Goal: Navigation & Orientation: Understand site structure

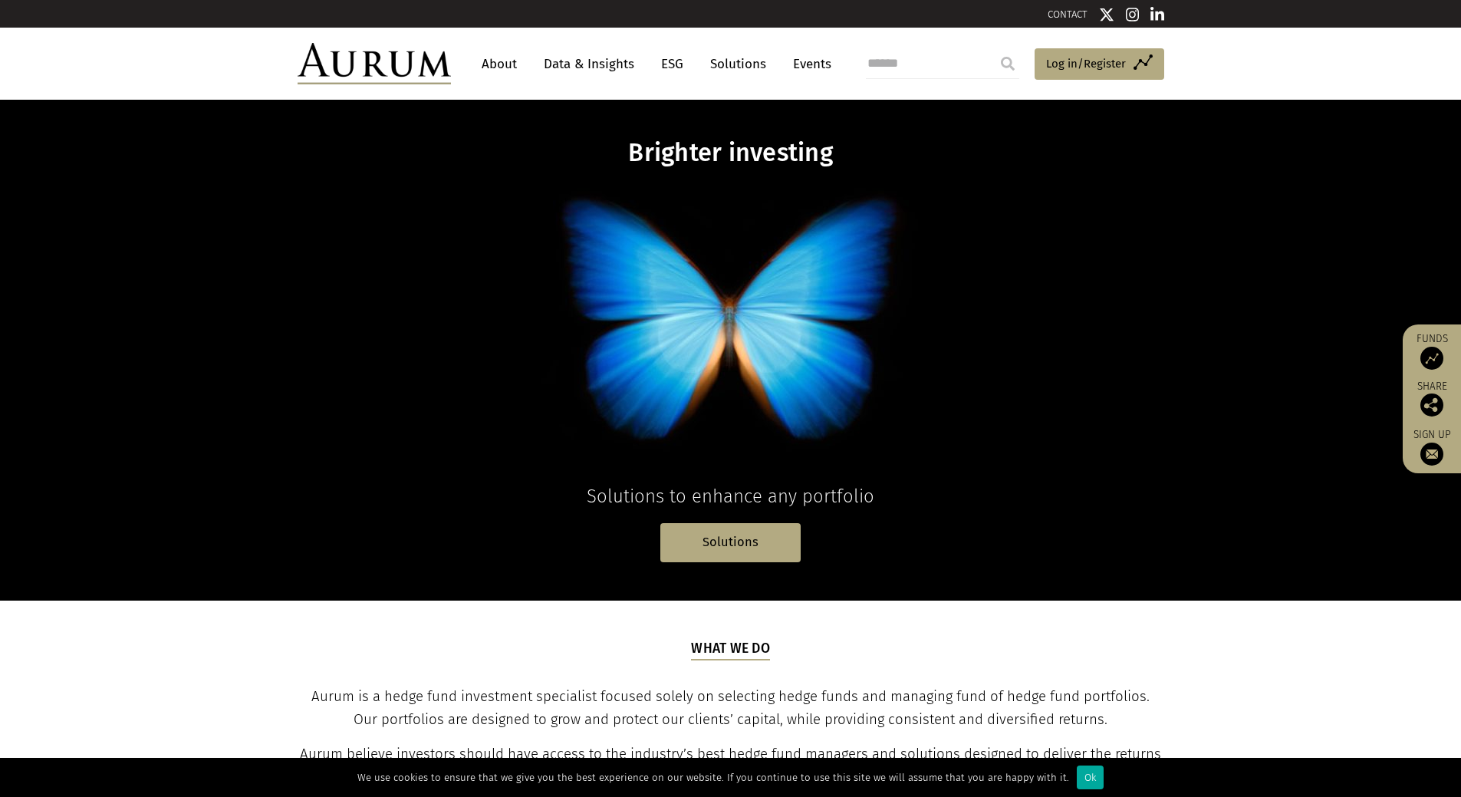
click at [493, 60] on link "About" at bounding box center [499, 64] width 51 height 28
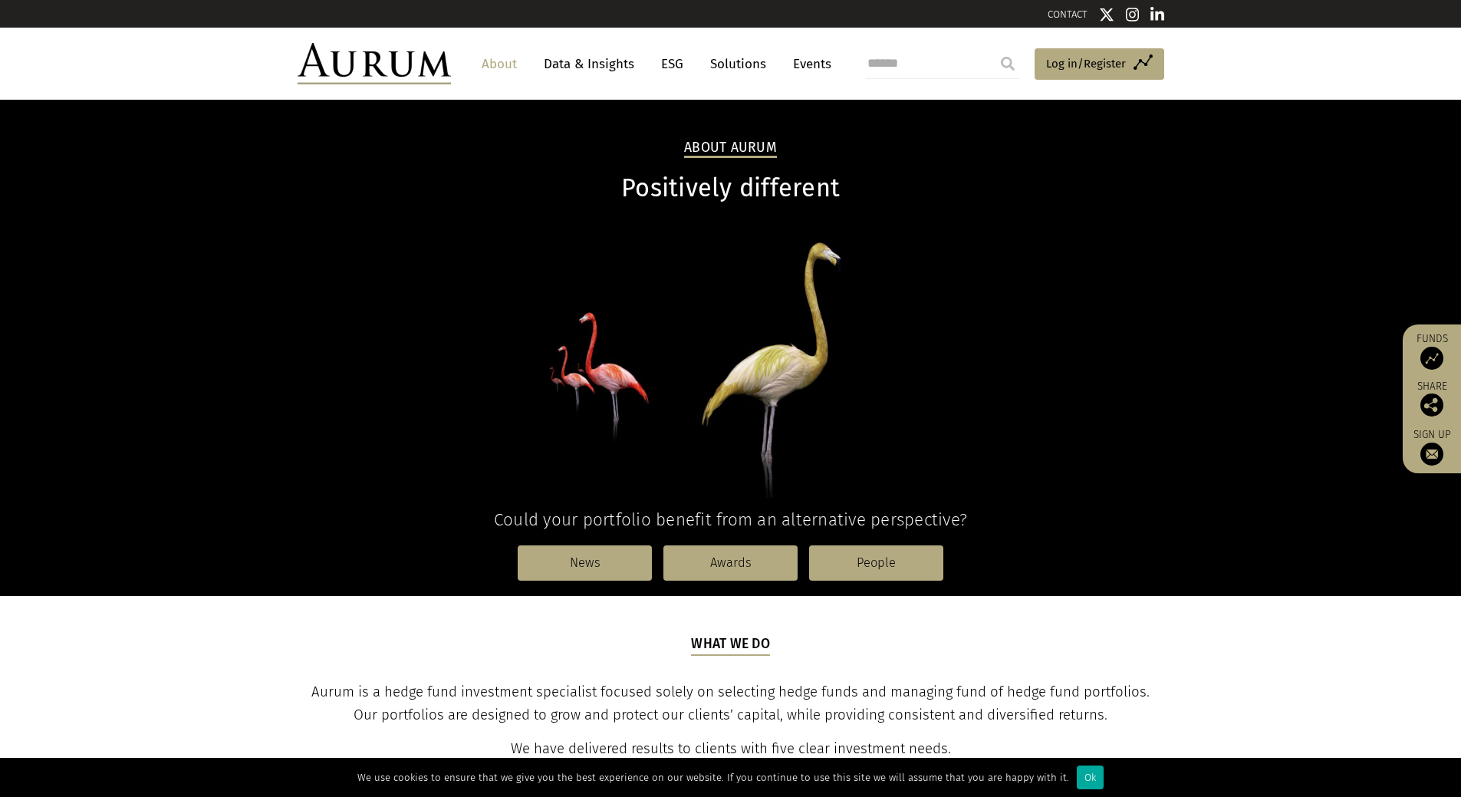
click at [739, 53] on link "Solutions" at bounding box center [737, 64] width 71 height 28
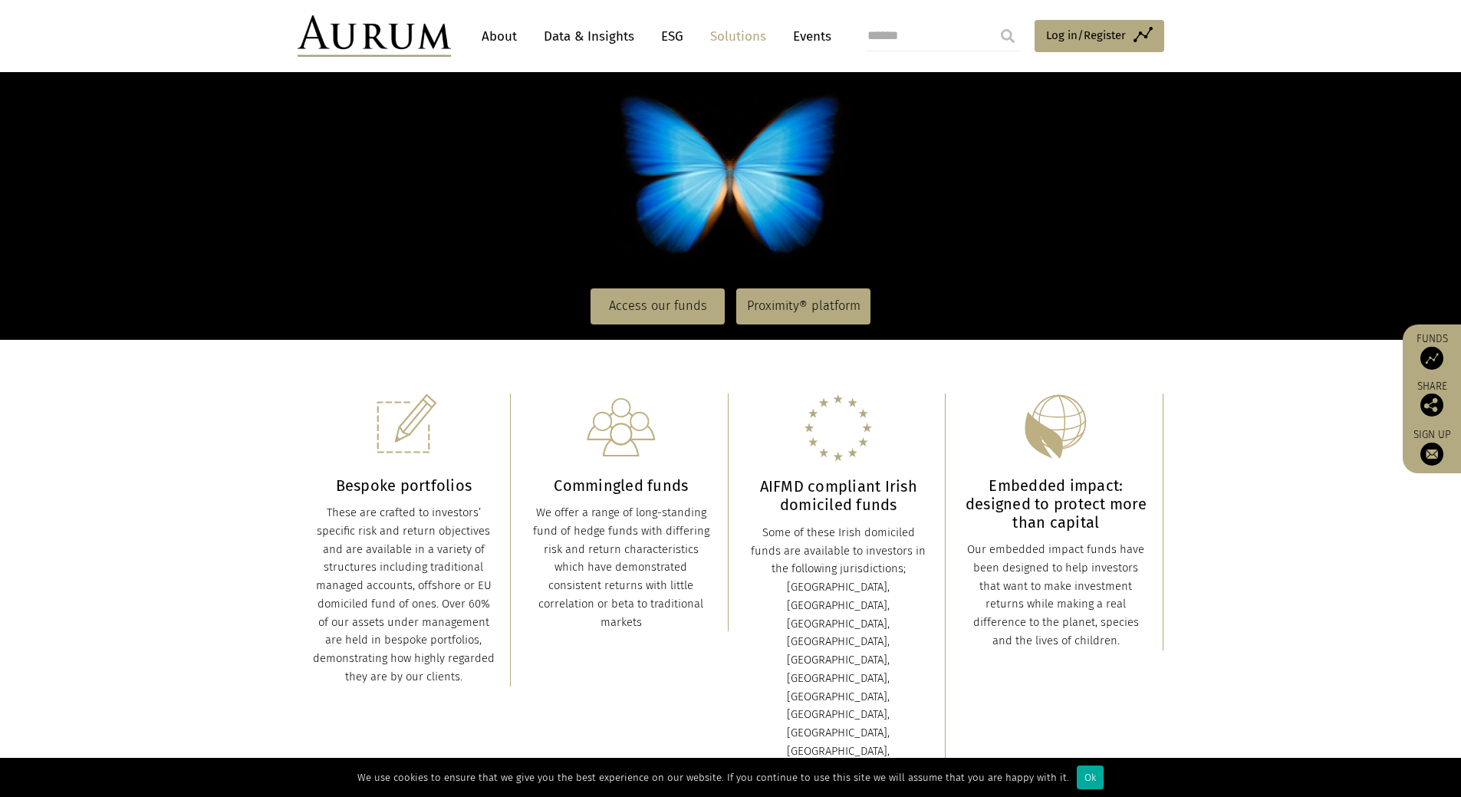
scroll to position [77, 0]
